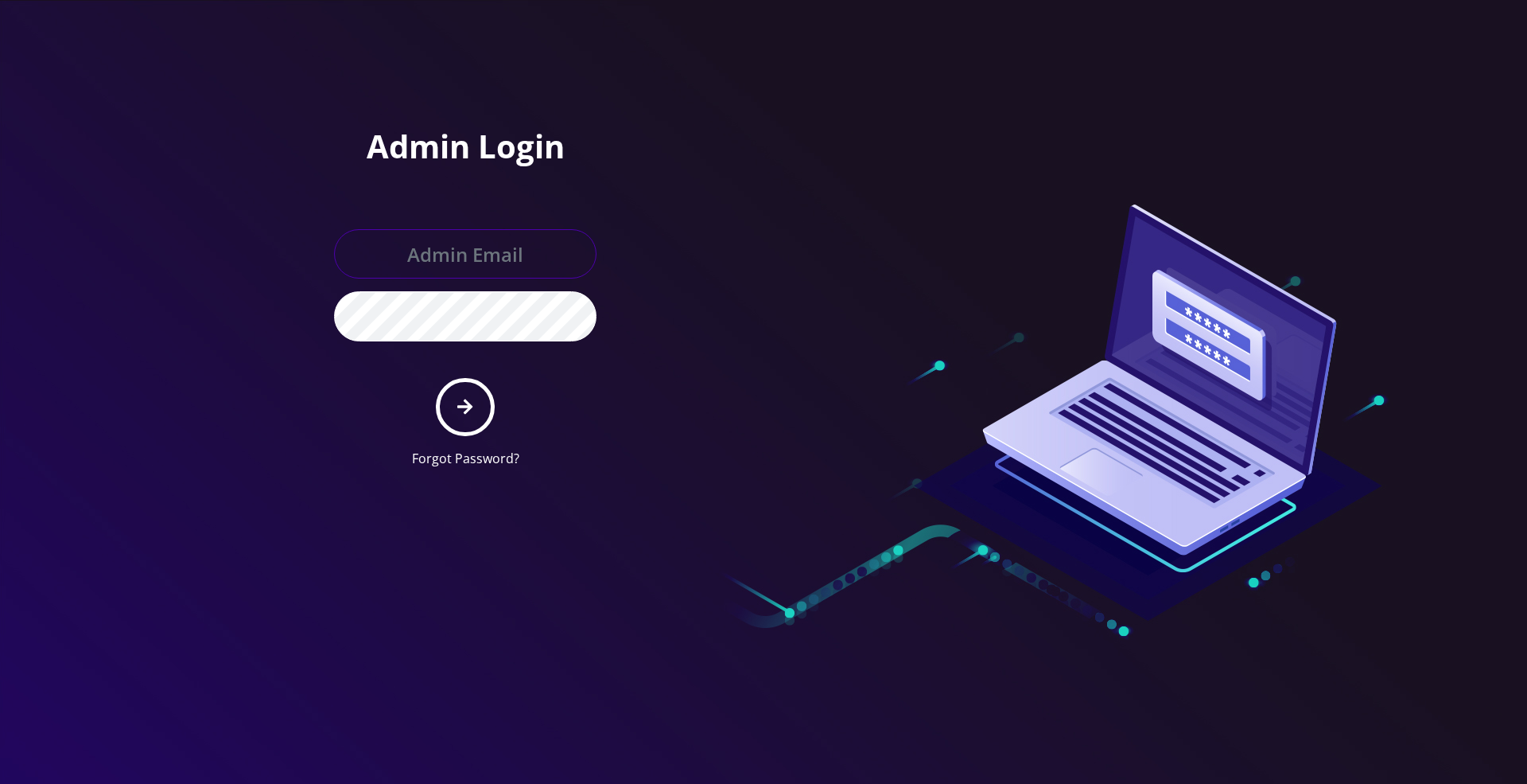
type input "[PERSON_NAME][EMAIL_ADDRESS][DOMAIN_NAME]"
click at [466, 427] on button "submit" at bounding box center [465, 407] width 58 height 58
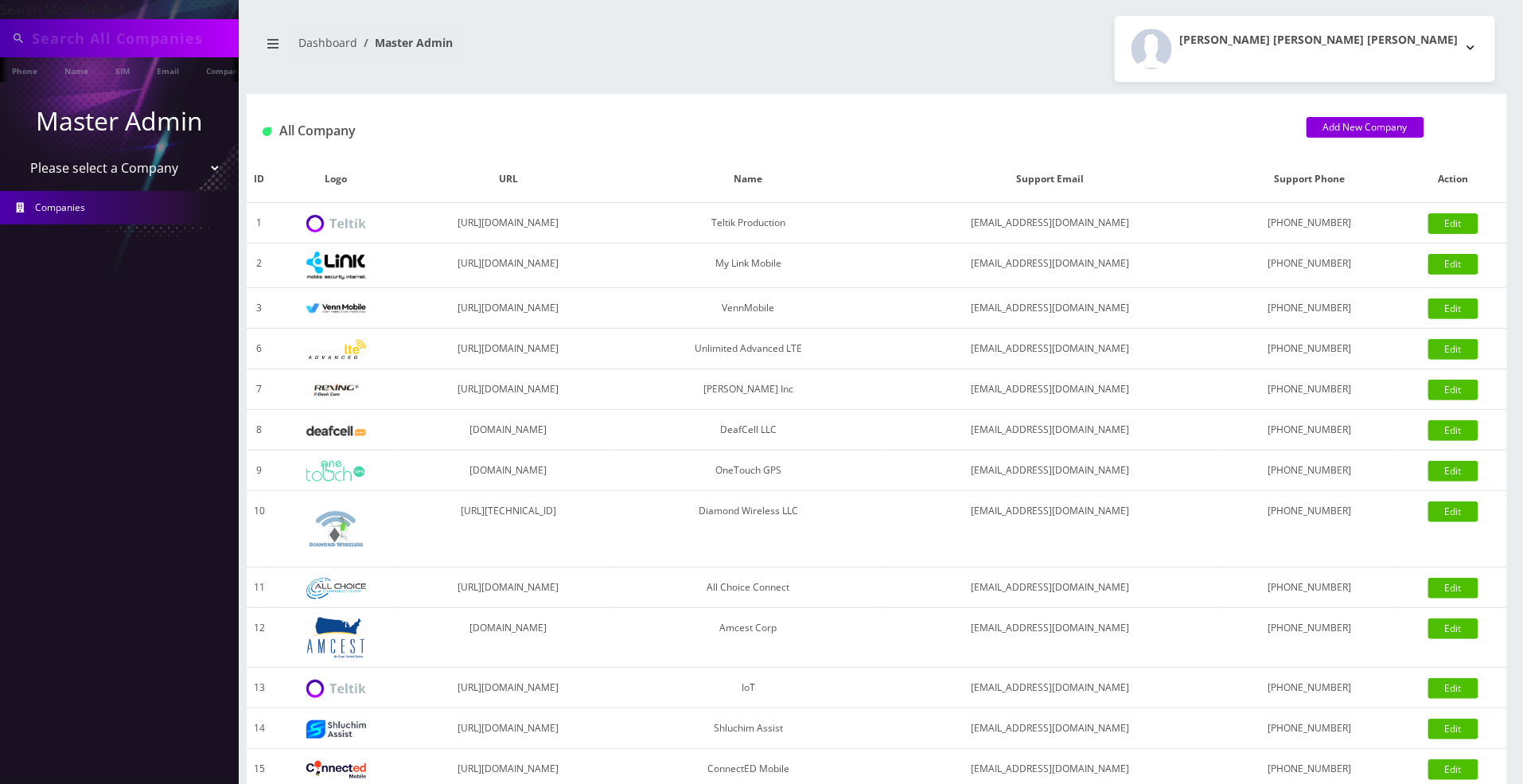
type input "8901260488724521508"
click at [70, 174] on select "Please select a Company Teltik Production My Link Mobile VennMobile Unlimited A…" at bounding box center [120, 169] width 203 height 30
select select "1"
click at [19, 154] on select "Please select a Company Teltik Production My Link Mobile VennMobile Unlimited A…" at bounding box center [120, 169] width 203 height 30
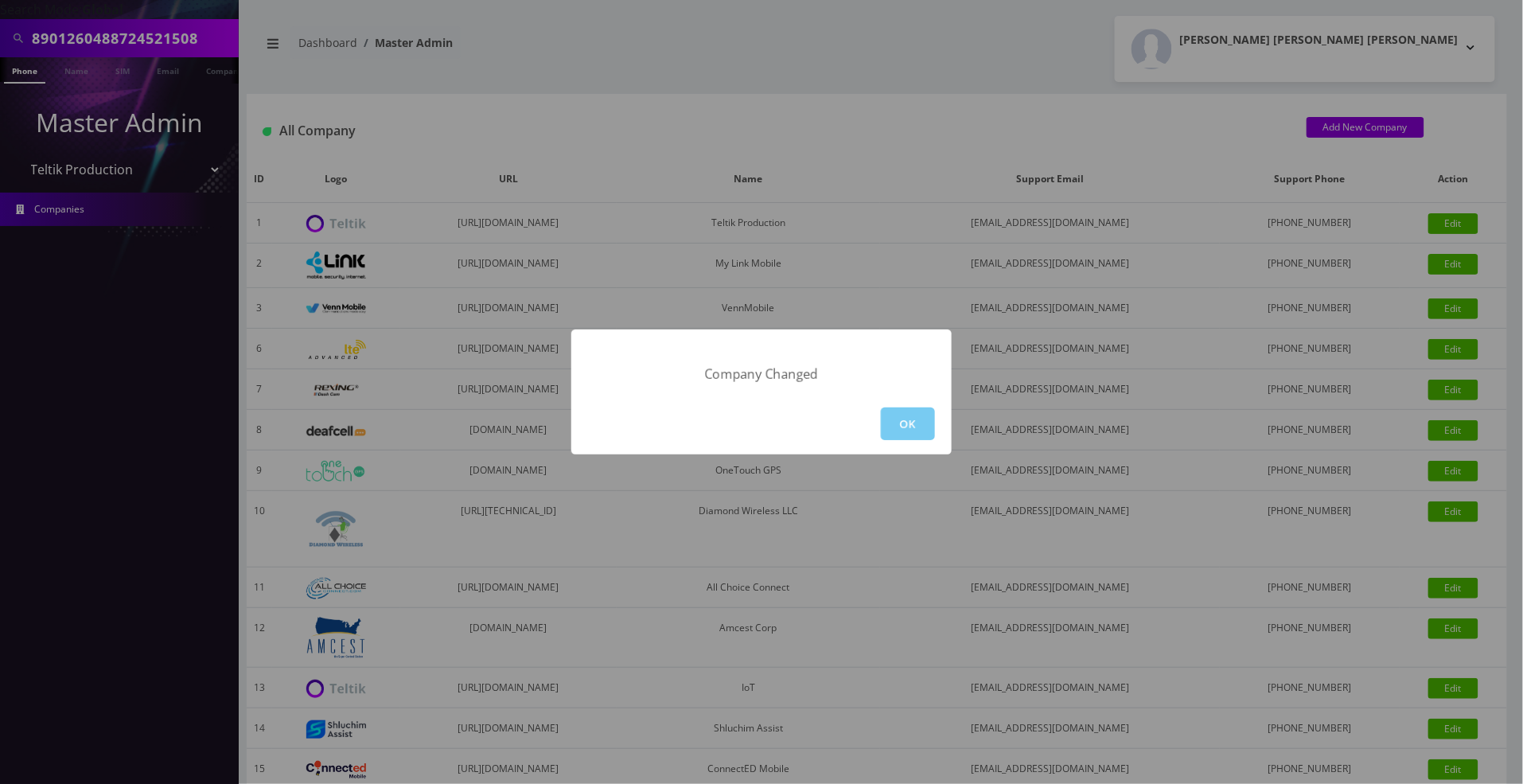
click at [917, 427] on button "OK" at bounding box center [909, 423] width 54 height 33
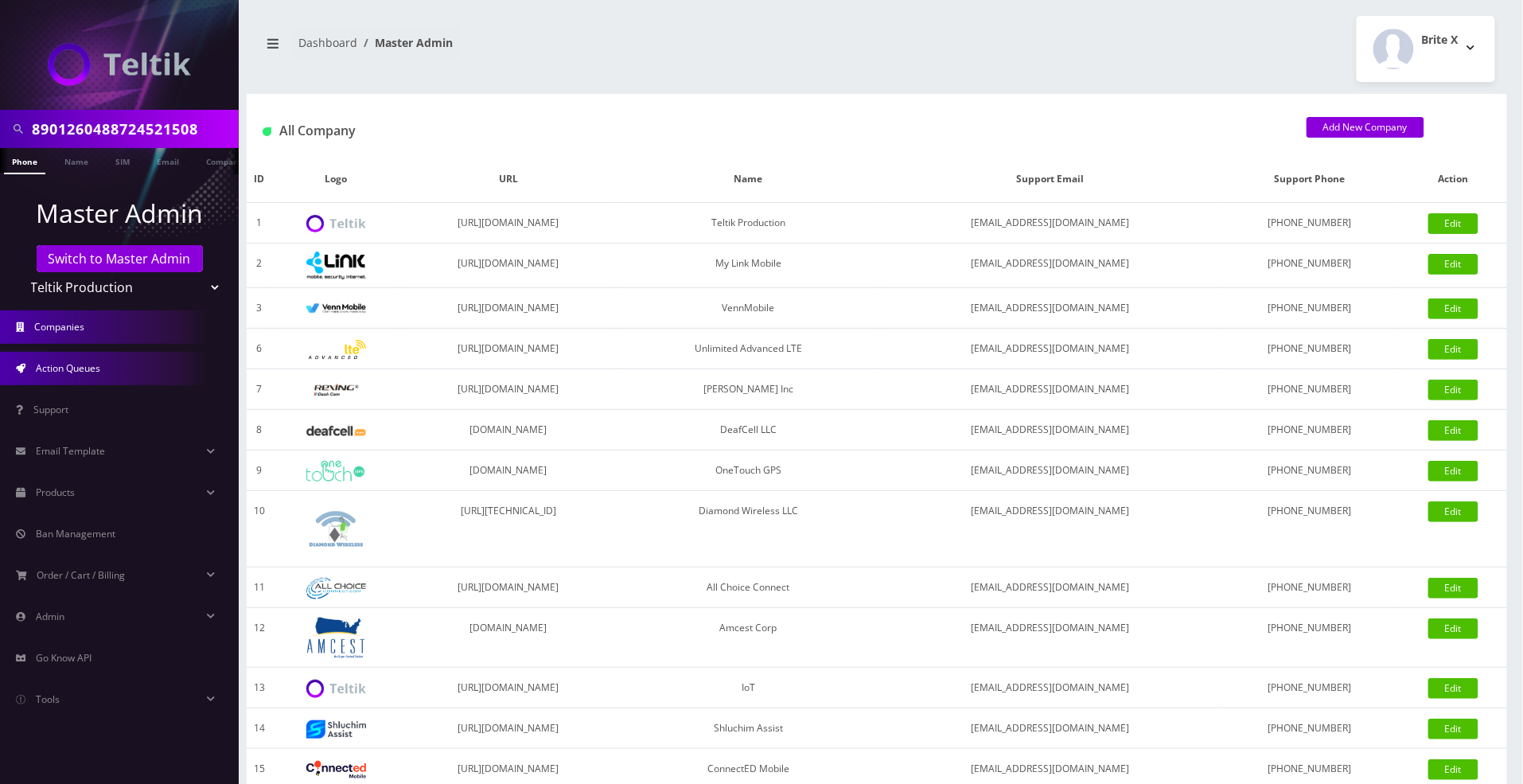
click at [68, 361] on span "Action Queues" at bounding box center [67, 368] width 64 height 13
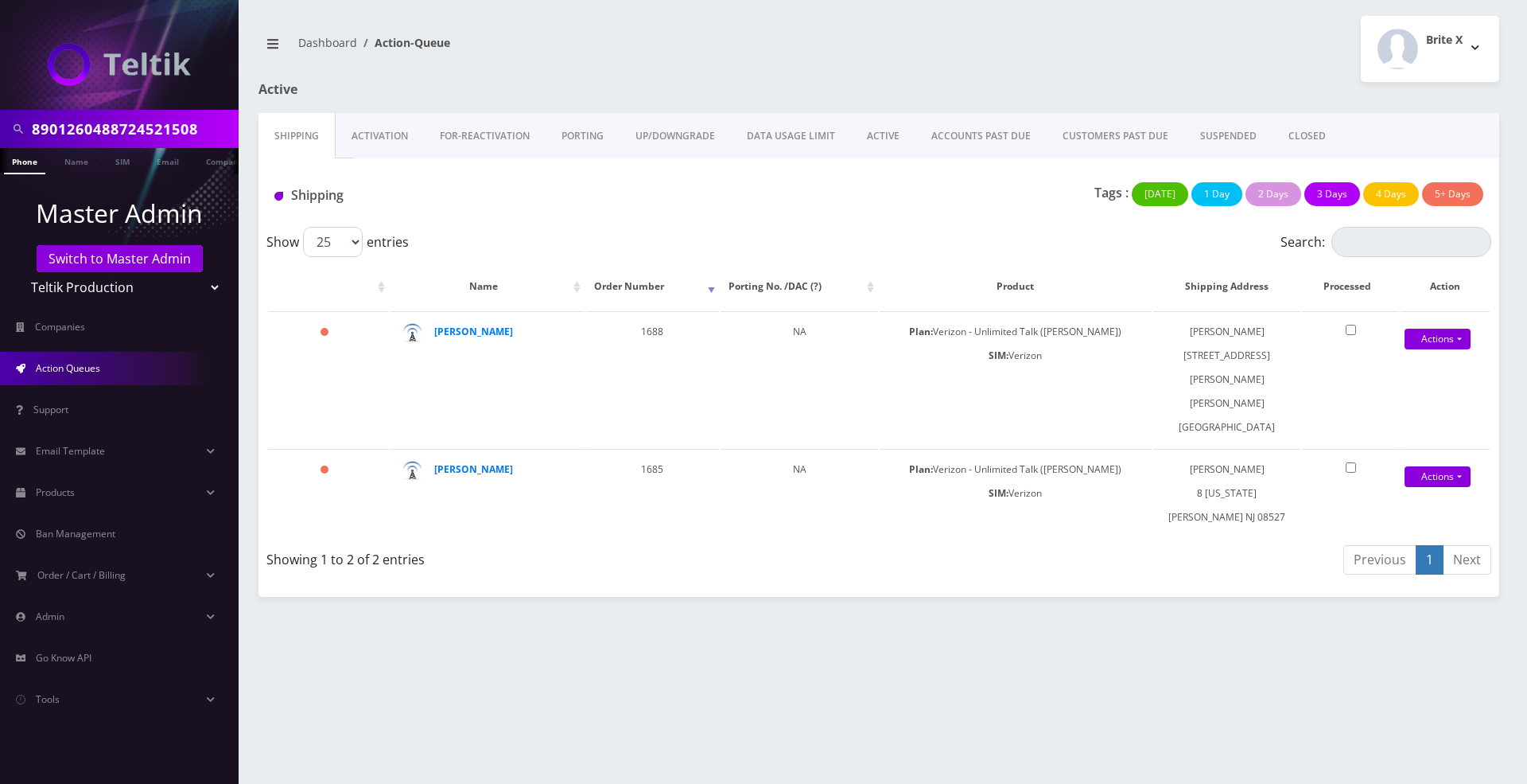
click at [350, 134] on link "Activation" at bounding box center [380, 135] width 89 height 46
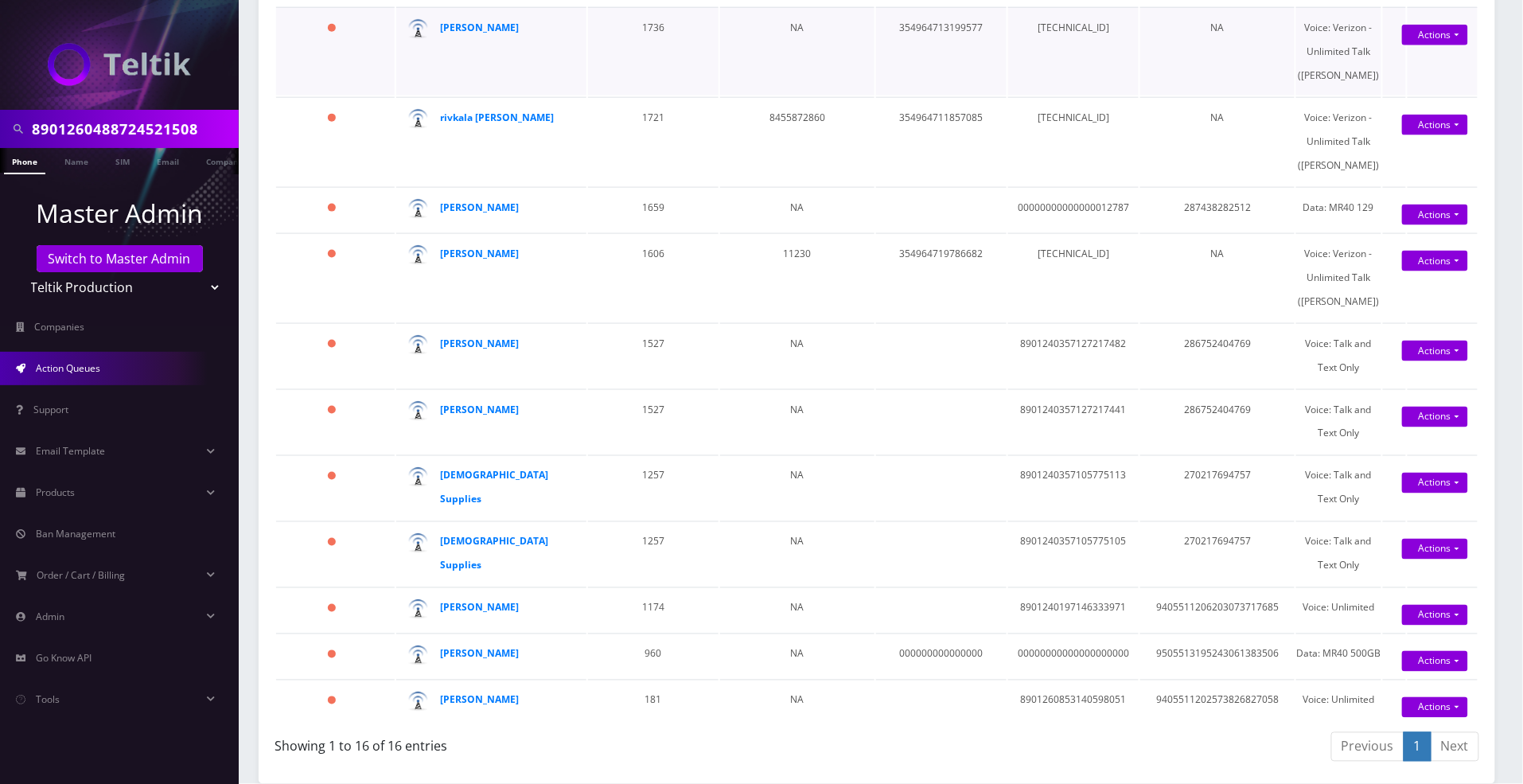
scroll to position [848, 0]
click at [73, 255] on link "Switch to Master Admin" at bounding box center [120, 259] width 166 height 27
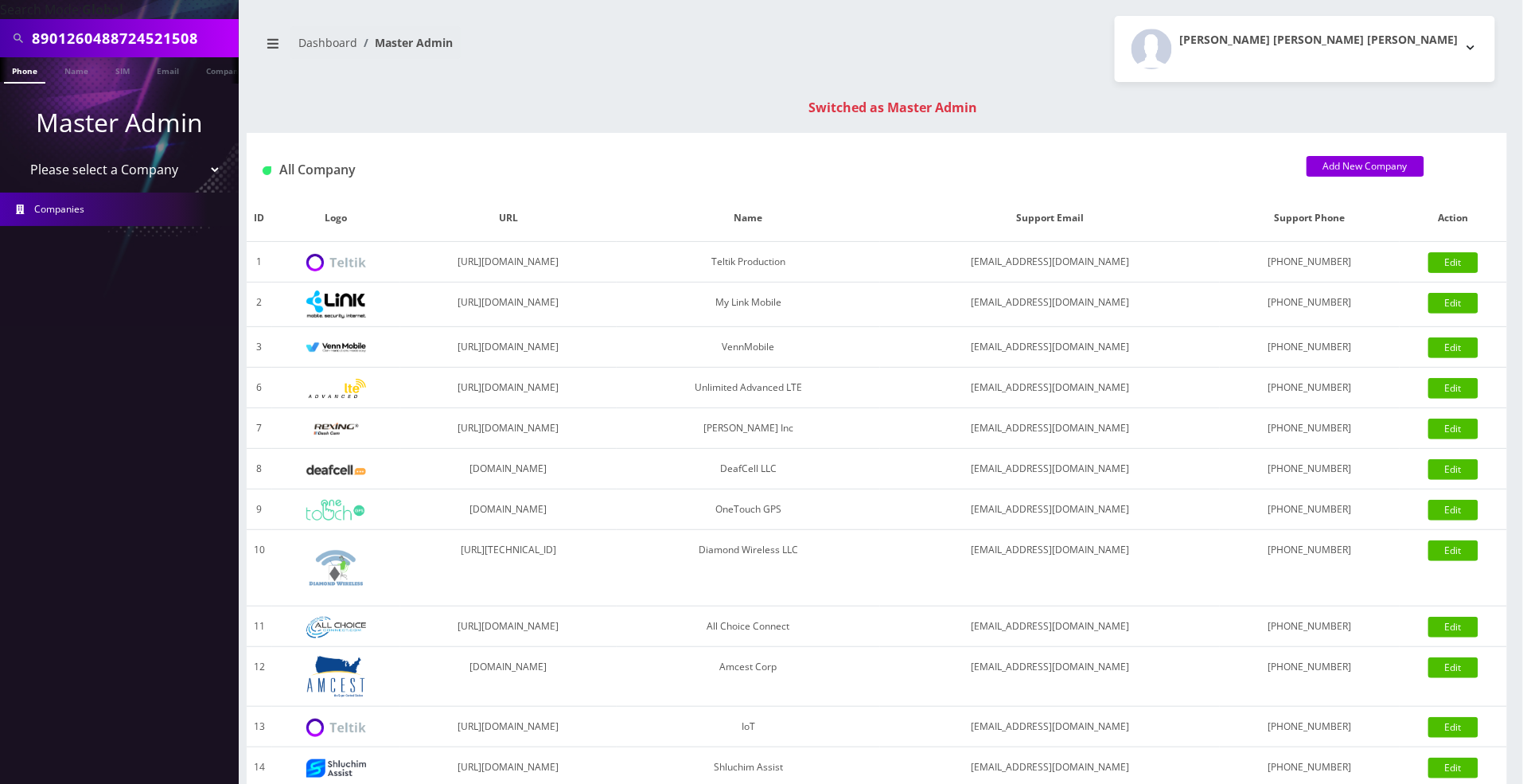
click at [132, 164] on select "Please select a Company Teltik Production My Link Mobile VennMobile Unlimited A…" at bounding box center [120, 169] width 203 height 30
select select "13"
click at [19, 154] on select "Please select a Company Teltik Production My Link Mobile VennMobile Unlimited A…" at bounding box center [120, 169] width 203 height 30
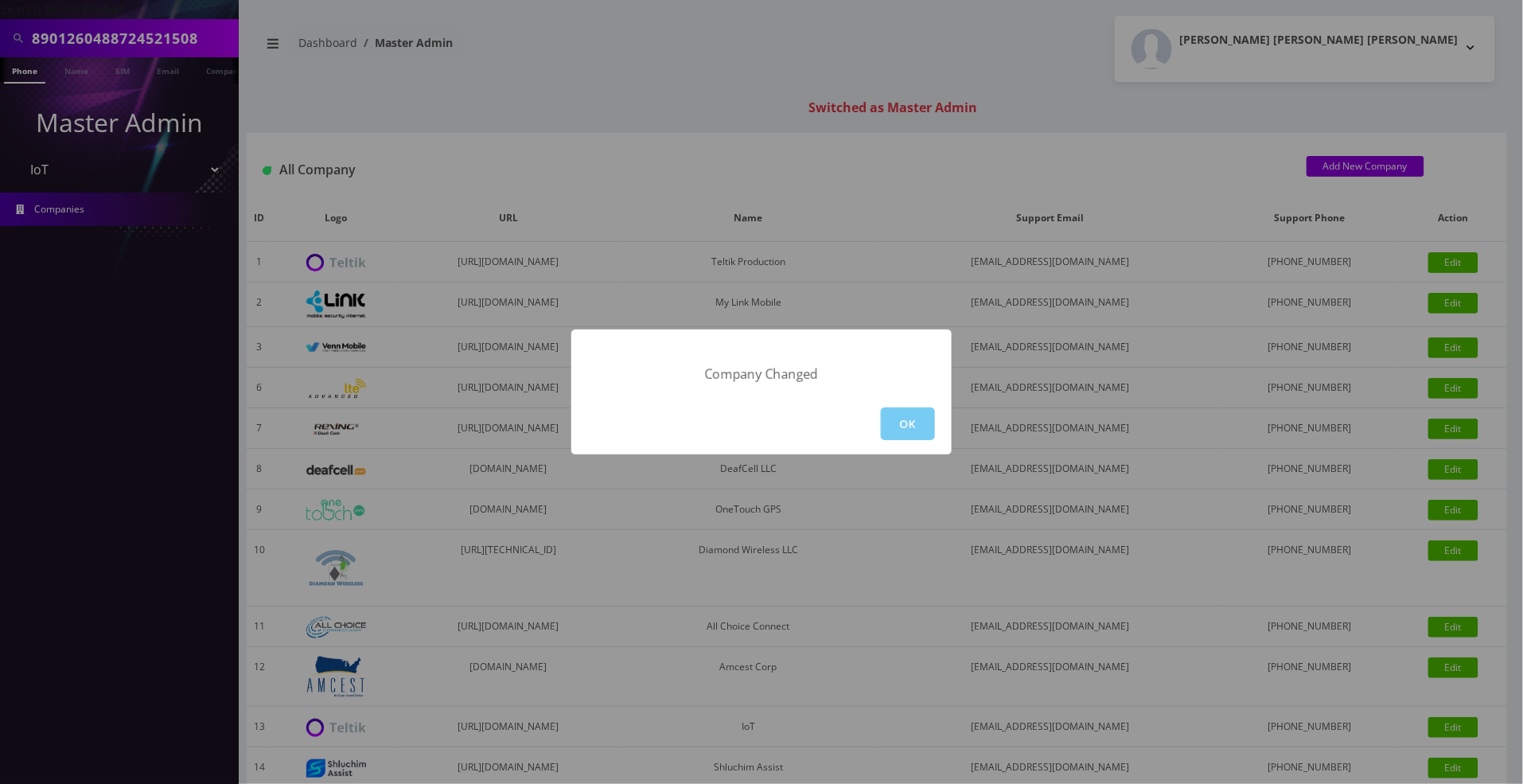
click at [924, 422] on button "OK" at bounding box center [909, 423] width 54 height 33
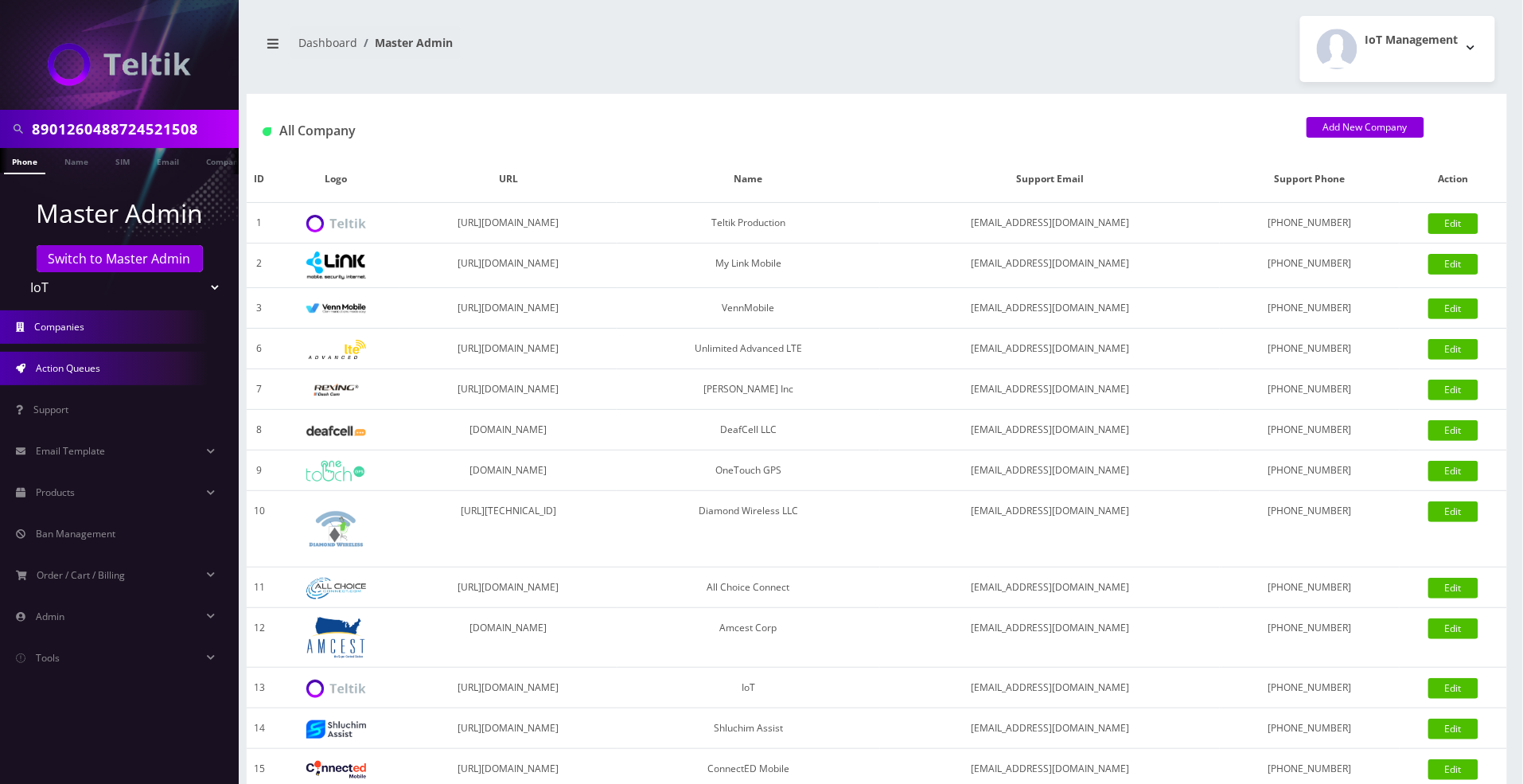
click at [73, 361] on span "Action Queues" at bounding box center [67, 368] width 64 height 13
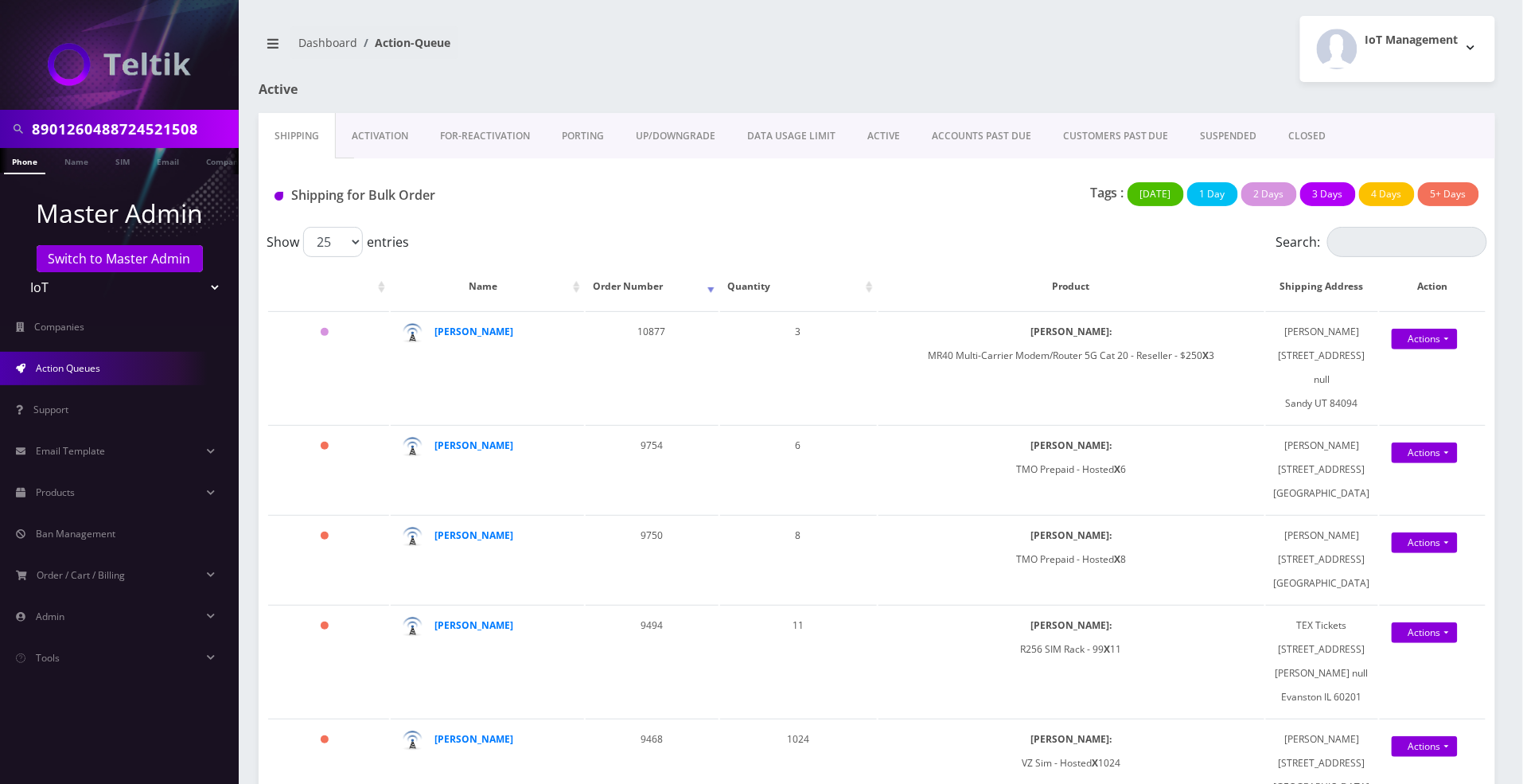
click at [375, 133] on link "Activation" at bounding box center [380, 135] width 89 height 46
